Goal: Task Accomplishment & Management: Complete application form

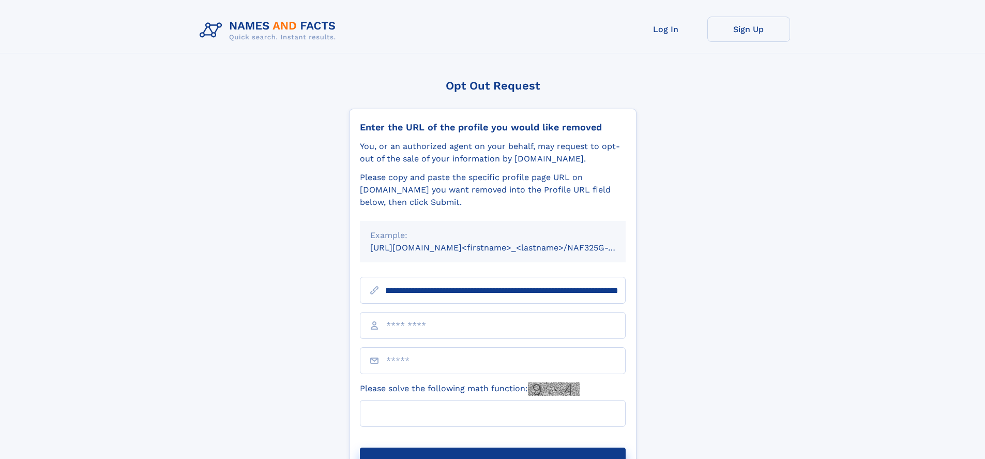
scroll to position [0, 120]
type input "**********"
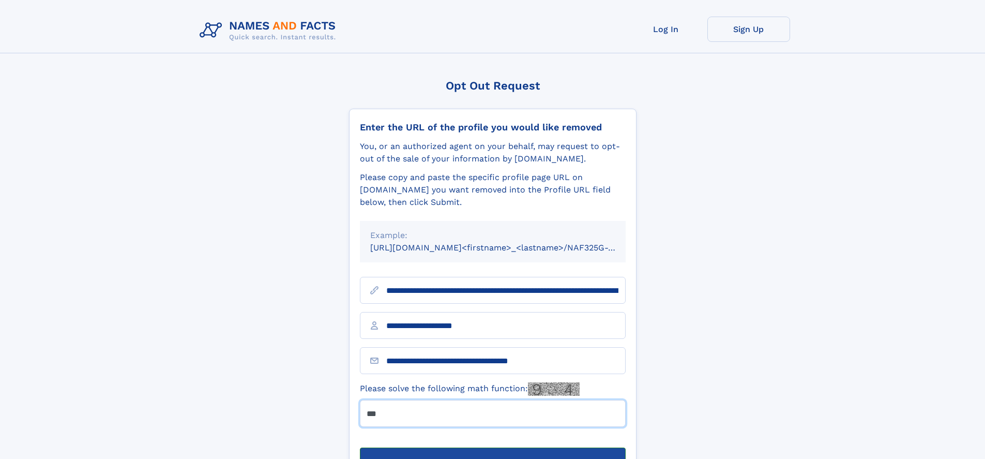
type input "***"
click at [492, 447] on button "Submit Opt Out Request" at bounding box center [493, 463] width 266 height 33
